Goal: Task Accomplishment & Management: Manage account settings

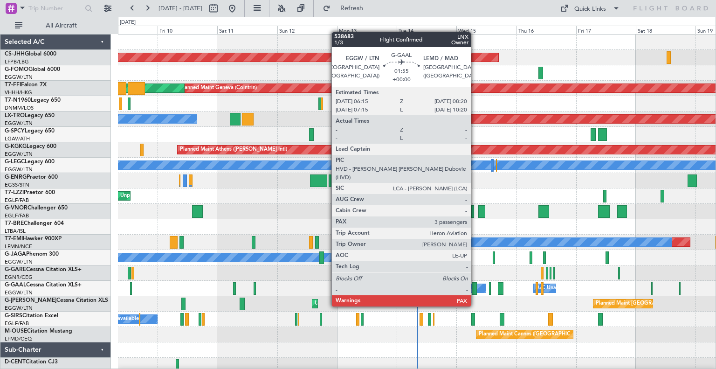
click at [475, 289] on div at bounding box center [475, 288] width 6 height 13
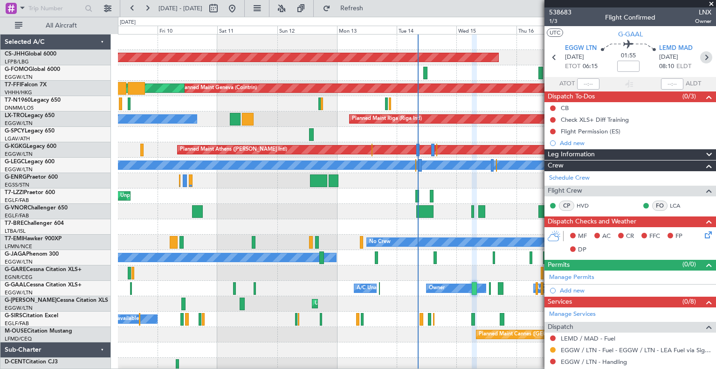
click at [700, 59] on icon at bounding box center [706, 57] width 12 height 12
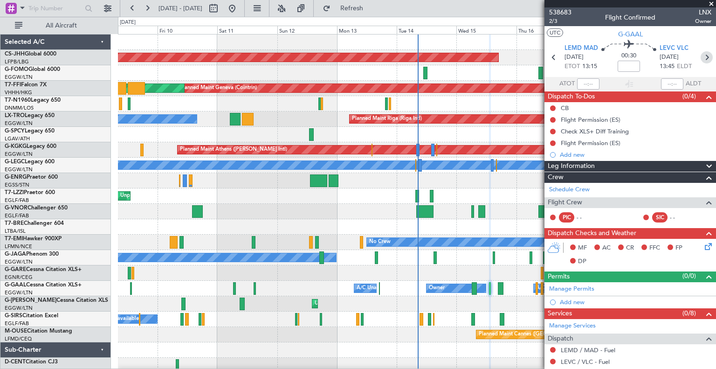
click at [701, 62] on icon at bounding box center [707, 57] width 12 height 12
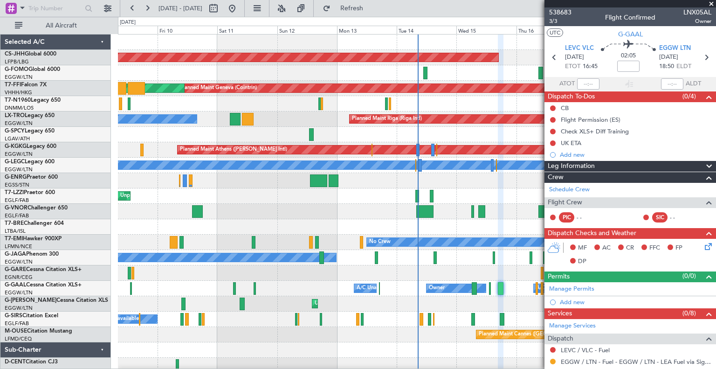
click at [711, 4] on span at bounding box center [711, 4] width 9 height 8
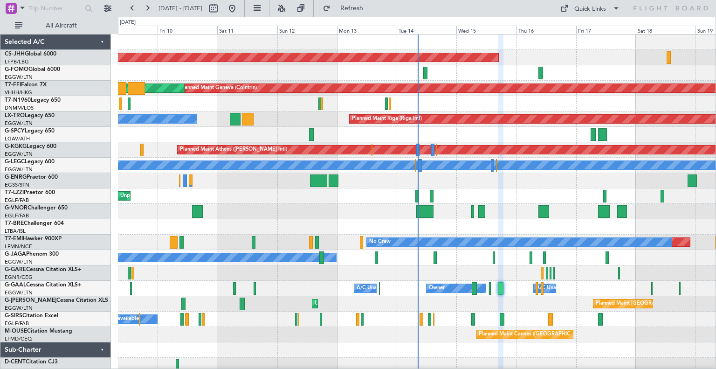
type input "0"
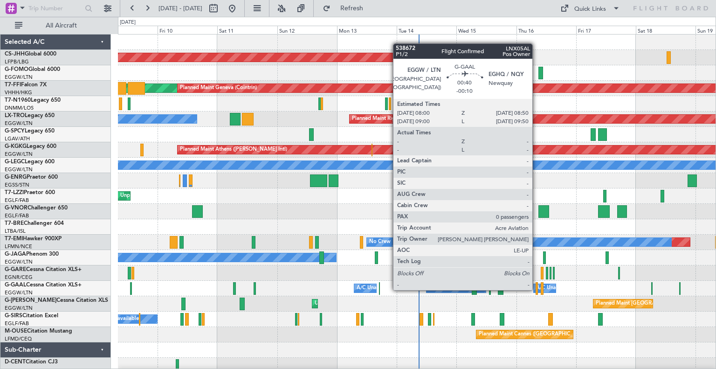
click at [537, 289] on div at bounding box center [537, 288] width 2 height 13
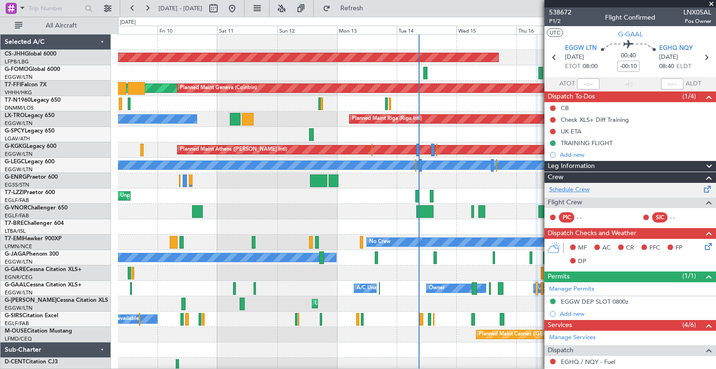
click at [574, 187] on link "Schedule Crew" at bounding box center [569, 189] width 41 height 9
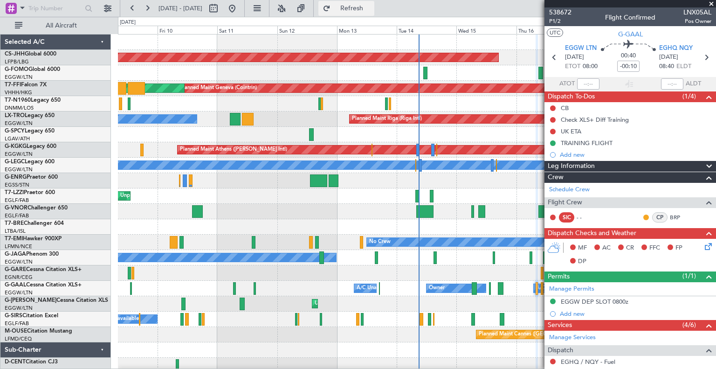
click at [372, 9] on span "Refresh" at bounding box center [351, 8] width 39 height 7
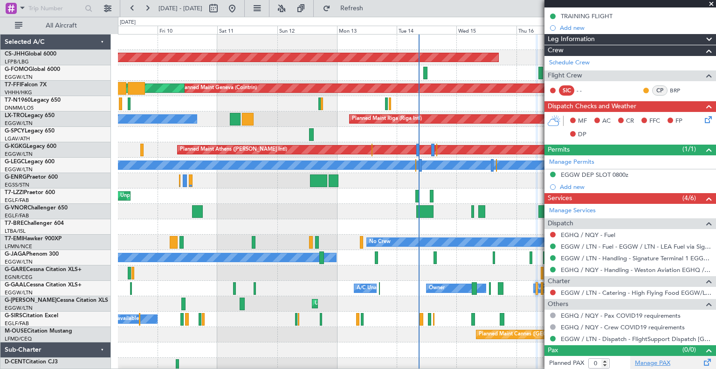
click at [642, 363] on link "Manage PAX" at bounding box center [652, 363] width 35 height 9
click at [712, 5] on span at bounding box center [711, 4] width 9 height 8
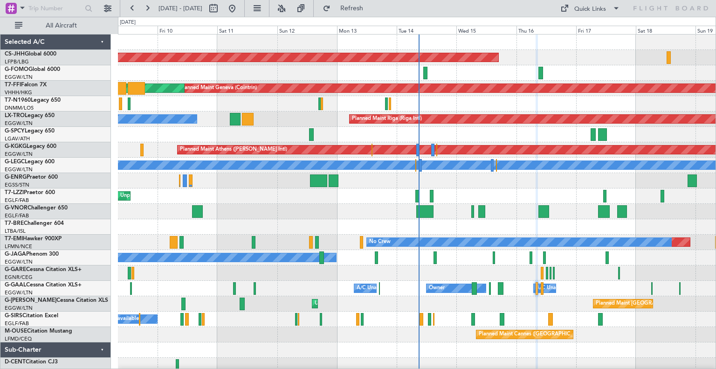
scroll to position [0, 0]
click at [372, 8] on span "Refresh" at bounding box center [351, 8] width 39 height 7
click at [368, 7] on span "Refresh" at bounding box center [351, 8] width 39 height 7
click at [372, 9] on span "Refresh" at bounding box center [351, 8] width 39 height 7
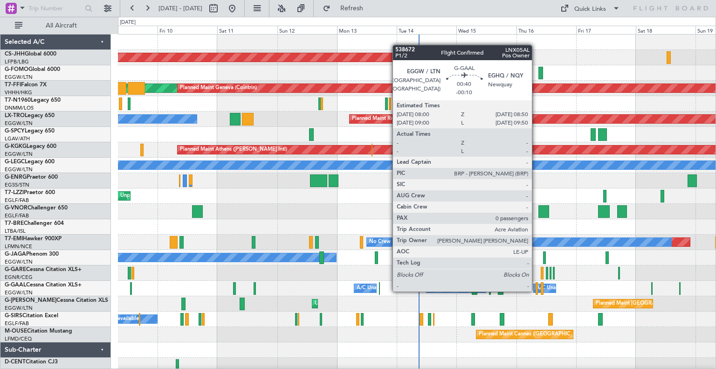
click at [536, 290] on div at bounding box center [537, 288] width 2 height 13
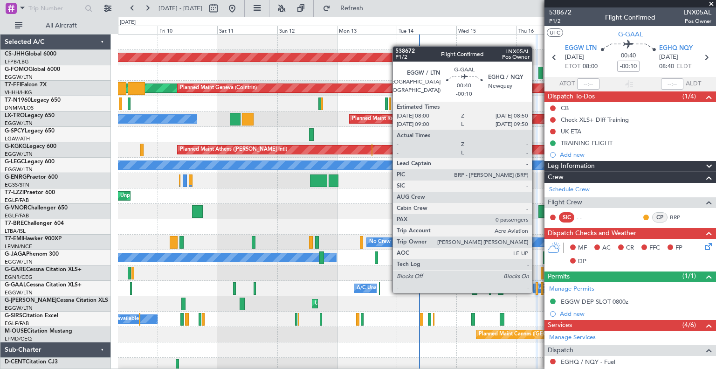
click at [536, 292] on div at bounding box center [537, 288] width 2 height 13
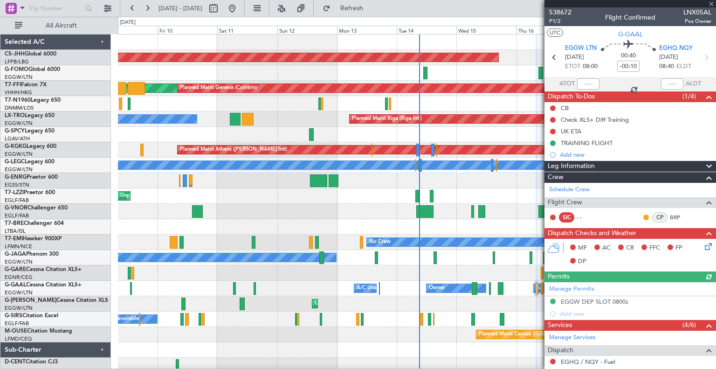
scroll to position [127, 0]
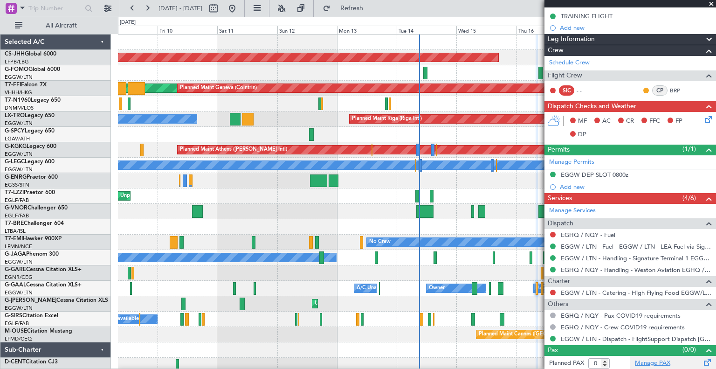
click at [645, 359] on link "Manage PAX" at bounding box center [652, 363] width 35 height 9
click at [372, 12] on span "Refresh" at bounding box center [351, 8] width 39 height 7
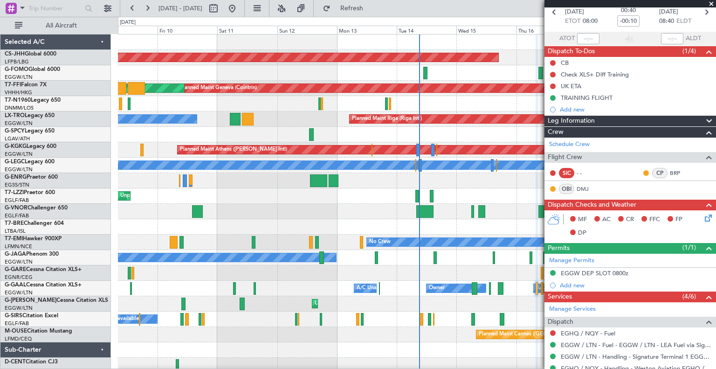
scroll to position [45, 0]
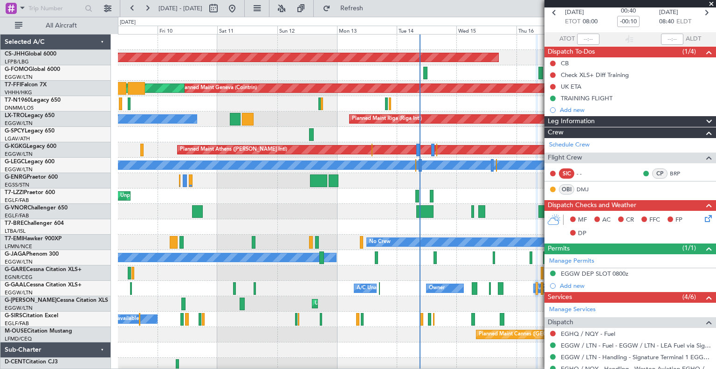
click at [709, 4] on span at bounding box center [711, 4] width 9 height 8
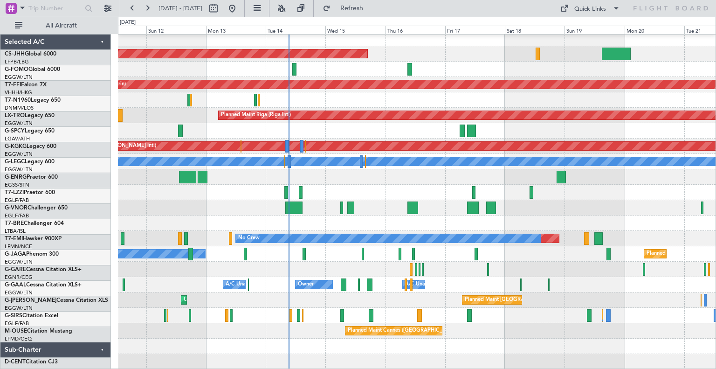
scroll to position [4, 0]
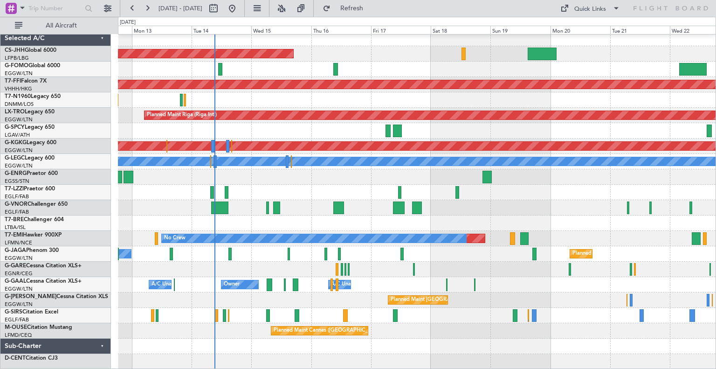
click at [274, 248] on div "No Crew Planned Maint [GEOGRAPHIC_DATA] ([GEOGRAPHIC_DATA])" at bounding box center [417, 253] width 598 height 15
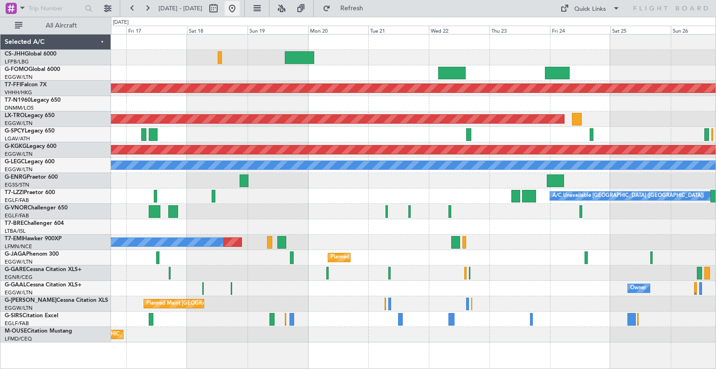
click at [240, 8] on button at bounding box center [232, 8] width 15 height 15
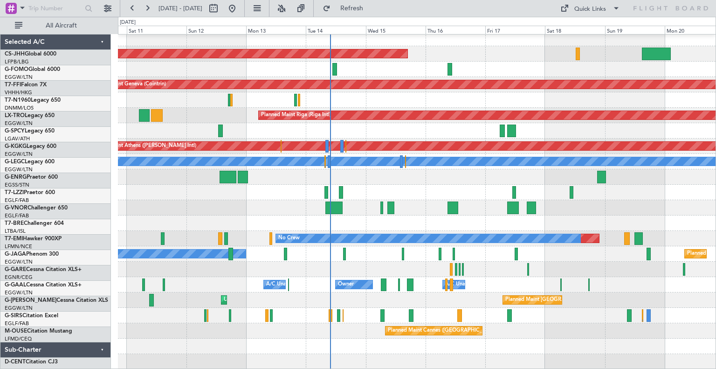
scroll to position [4, 0]
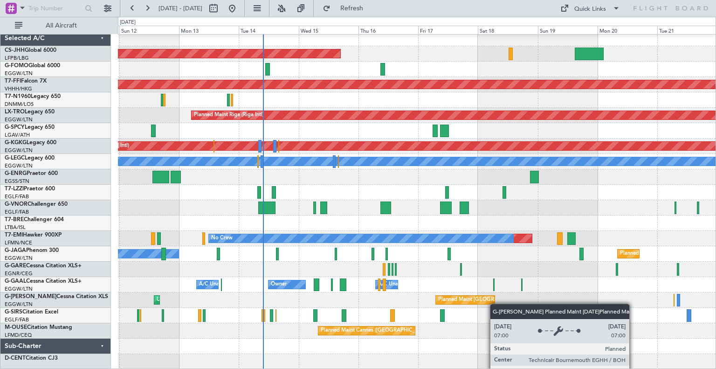
click at [476, 300] on div "Planned Maint [GEOGRAPHIC_DATA] ([GEOGRAPHIC_DATA]) Planned Maint Geneva ([GEOG…" at bounding box center [417, 200] width 598 height 338
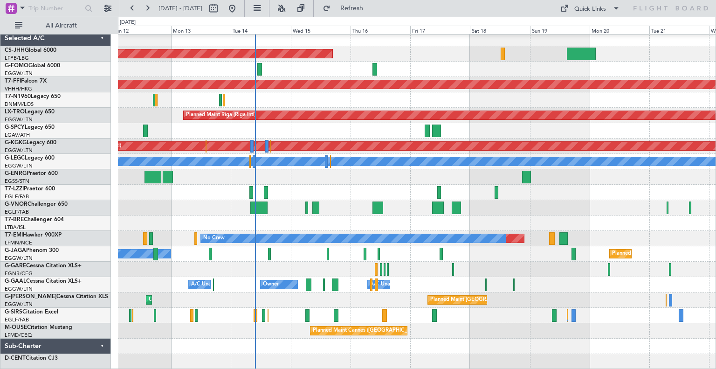
scroll to position [0, 0]
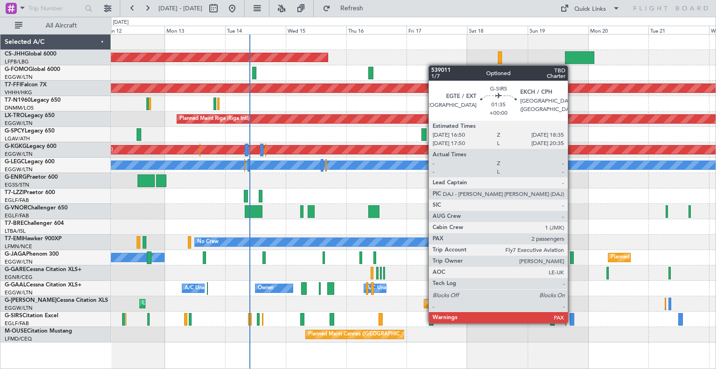
click at [572, 322] on div at bounding box center [572, 319] width 5 height 13
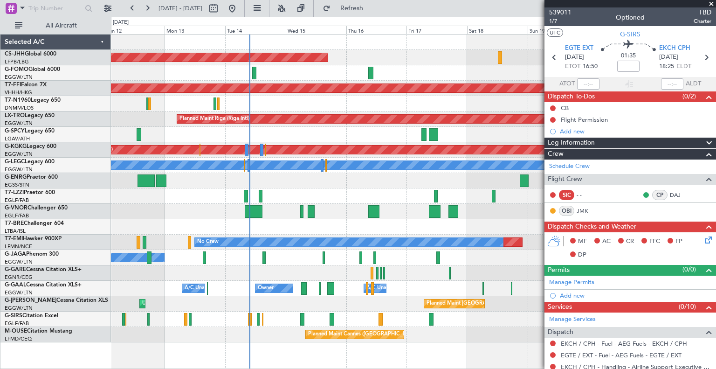
click at [711, 3] on span at bounding box center [711, 4] width 9 height 8
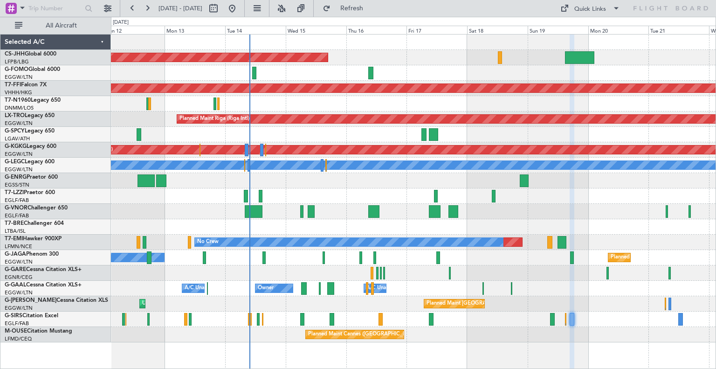
type input "0"
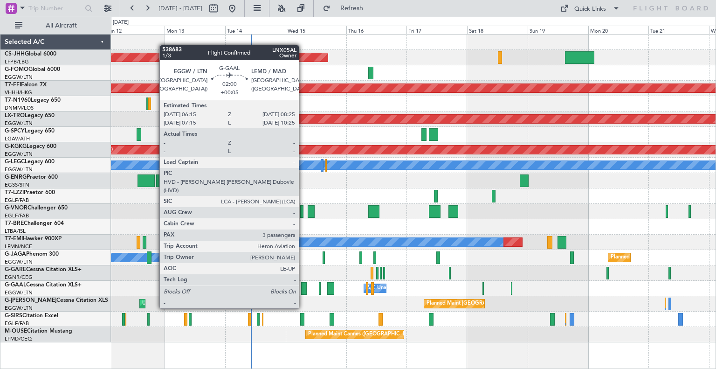
click at [303, 290] on div at bounding box center [304, 288] width 6 height 13
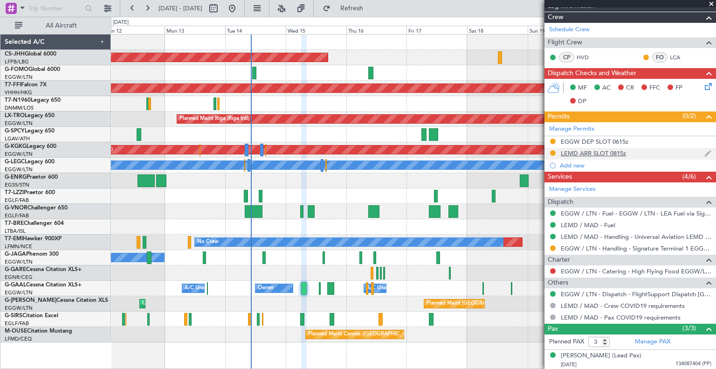
scroll to position [214, 0]
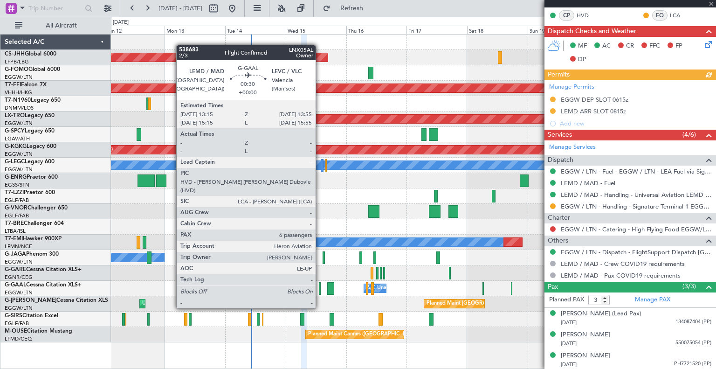
click at [320, 290] on div at bounding box center [320, 288] width 2 height 13
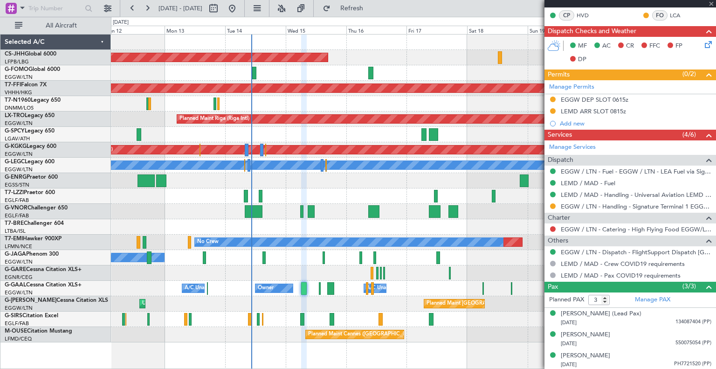
type input "6"
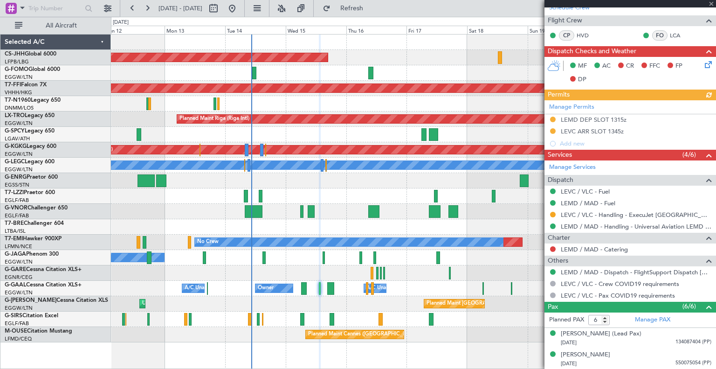
scroll to position [216, 0]
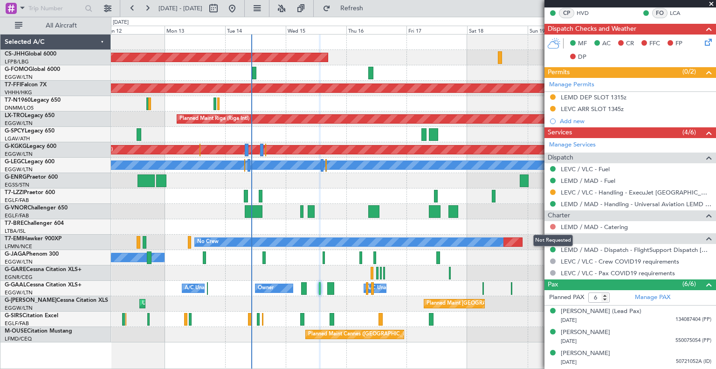
click at [554, 225] on button at bounding box center [553, 227] width 6 height 6
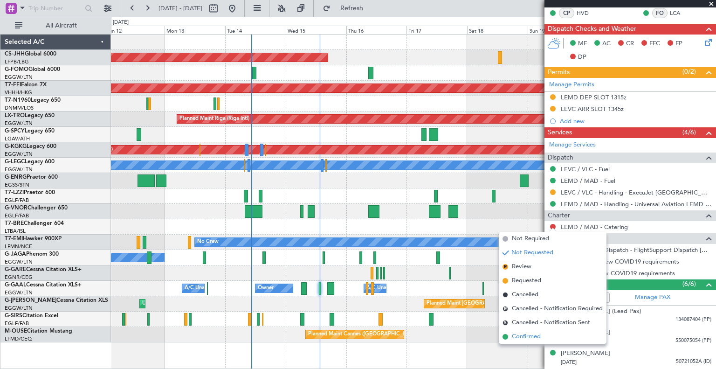
click at [513, 334] on span "Confirmed" at bounding box center [526, 336] width 29 height 9
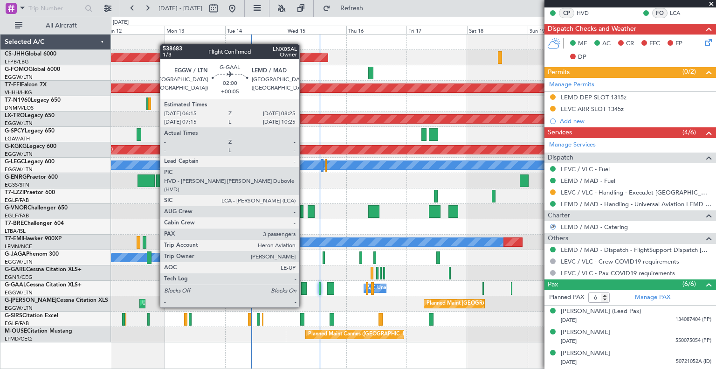
click at [304, 290] on div at bounding box center [304, 288] width 6 height 13
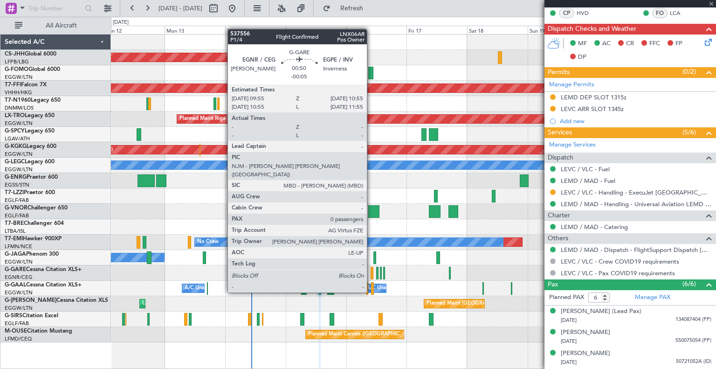
type input "+00:05"
type input "3"
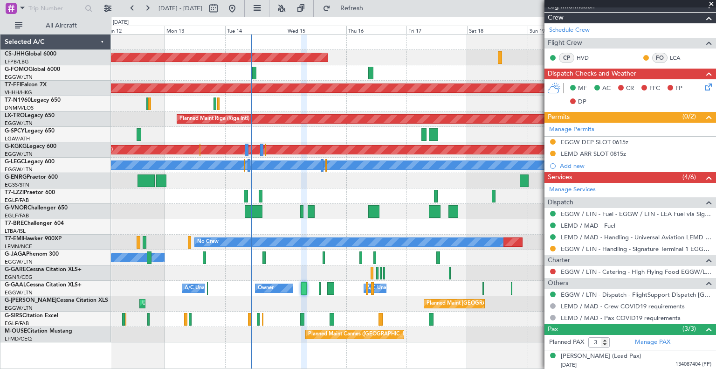
scroll to position [172, 0]
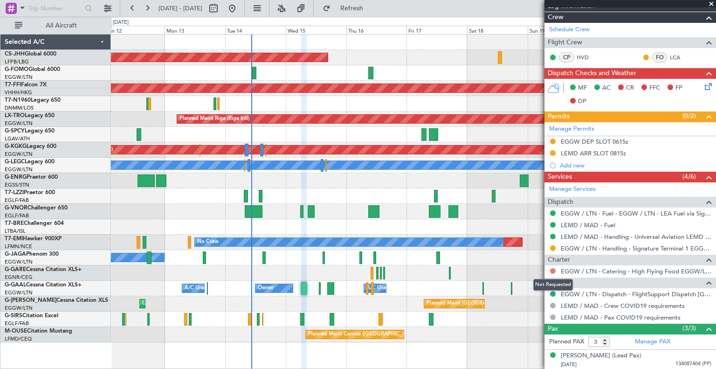
click at [553, 270] on button at bounding box center [553, 271] width 6 height 6
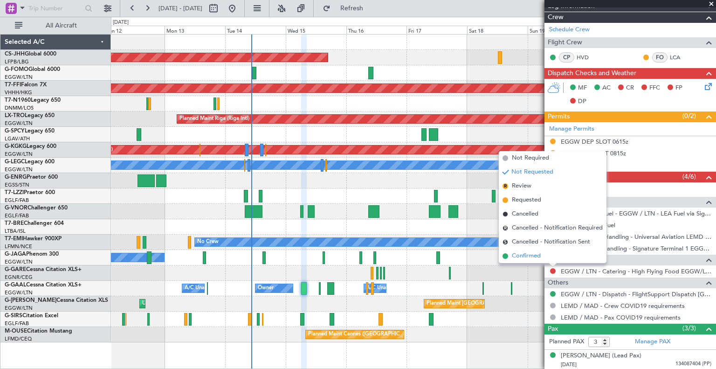
click at [523, 257] on span "Confirmed" at bounding box center [526, 255] width 29 height 9
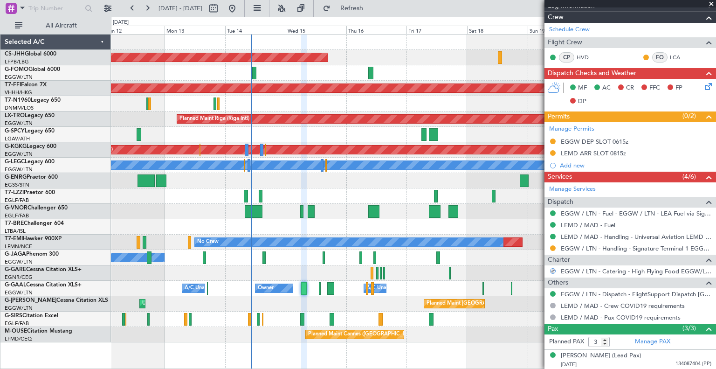
click at [386, 288] on div "Owner A/C Unavailable Owner A/C Unavailable" at bounding box center [413, 288] width 605 height 15
